Goal: Transaction & Acquisition: Obtain resource

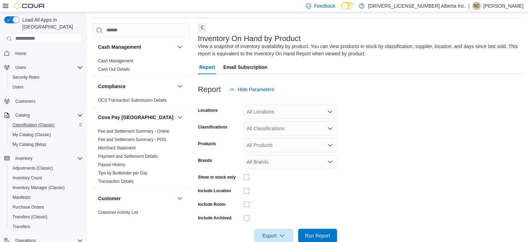
scroll to position [23, 0]
click at [299, 113] on div "All Locations" at bounding box center [290, 111] width 93 height 14
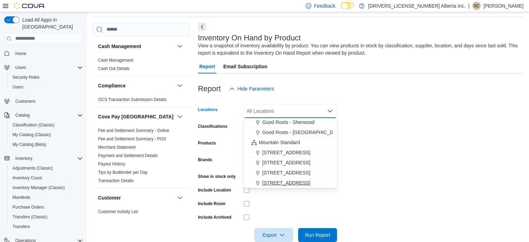
click at [291, 182] on span "[STREET_ADDRESS]" at bounding box center [286, 182] width 48 height 7
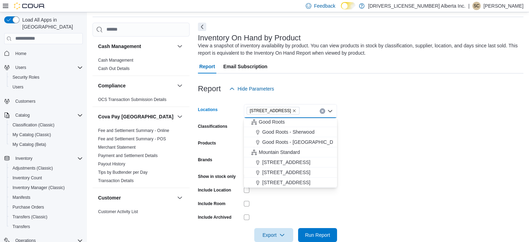
scroll to position [11, 0]
click at [363, 94] on div "Report Hide Parameters" at bounding box center [361, 89] width 326 height 14
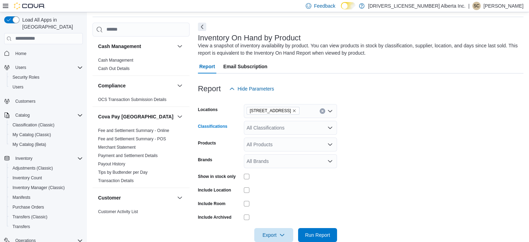
click at [306, 127] on div "All Classifications" at bounding box center [290, 128] width 93 height 14
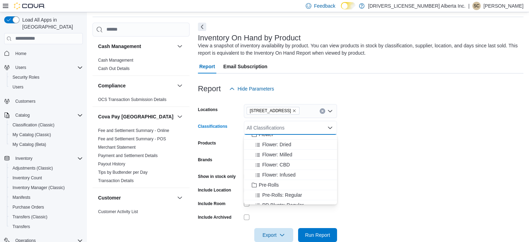
scroll to position [0, 0]
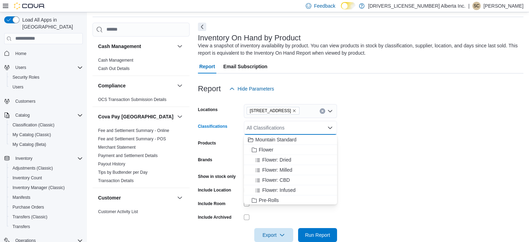
click at [374, 126] on form "Locations [STREET_ADDRESS] Classifications All Classifications Combo box. Selec…" at bounding box center [361, 169] width 326 height 146
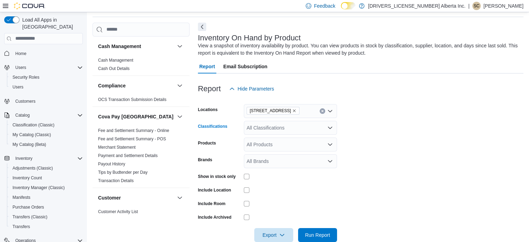
click at [318, 130] on div "All Classifications" at bounding box center [290, 128] width 93 height 14
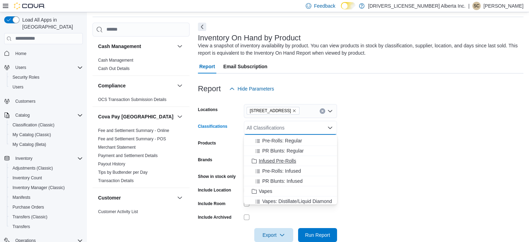
scroll to position [35, 0]
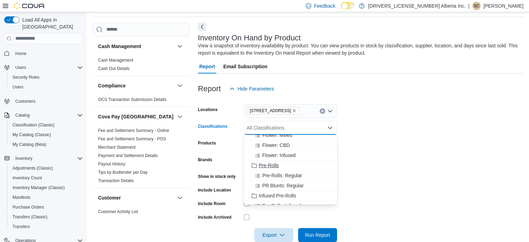
click at [270, 164] on span "Pre-Rolls" at bounding box center [269, 165] width 20 height 7
click at [384, 138] on form "Locations [STREET_ADDRESS] Classifications Pre-Rolls Combo box. Selected. Pre-R…" at bounding box center [361, 169] width 326 height 146
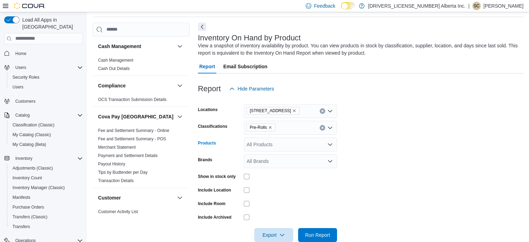
click at [306, 144] on div "All Products" at bounding box center [290, 144] width 93 height 14
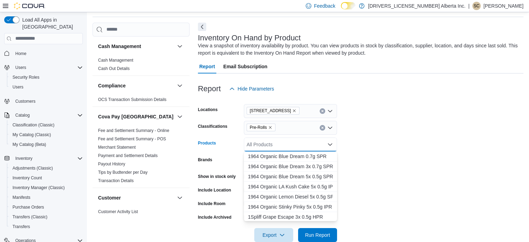
click at [369, 149] on form "Locations [STREET_ADDRESS] Classifications Pre-Rolls Products All Products Comb…" at bounding box center [361, 169] width 326 height 146
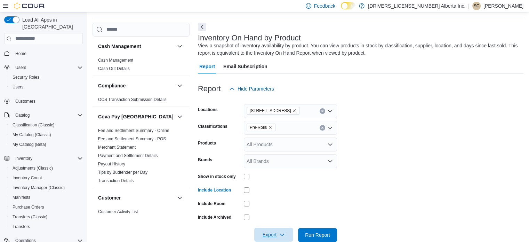
click at [272, 235] on span "Export" at bounding box center [274, 235] width 31 height 14
click at [285, 193] on span "Export to Excel" at bounding box center [274, 192] width 31 height 6
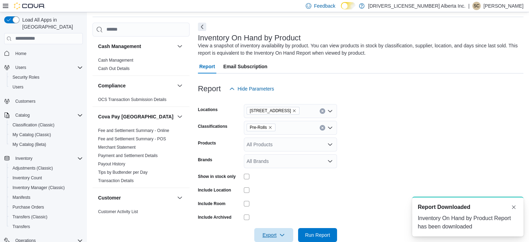
scroll to position [0, 0]
